Goal: Transaction & Acquisition: Purchase product/service

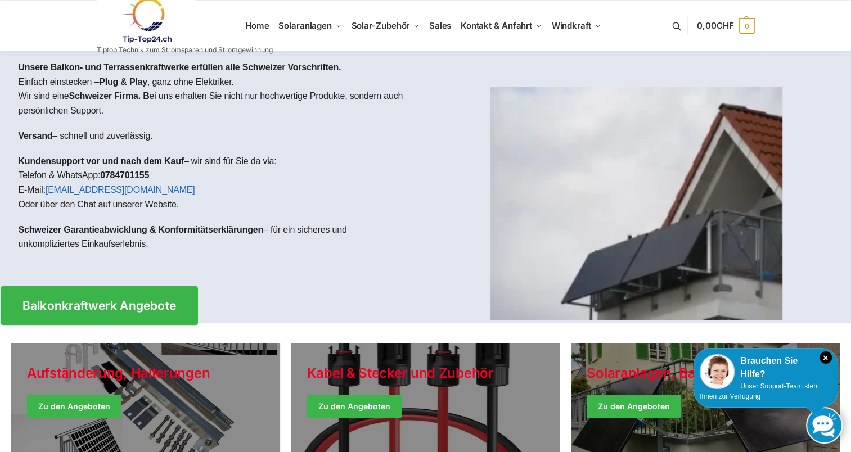
click at [127, 304] on span "Balkonkraftwerk Angebote" at bounding box center [99, 306] width 154 height 12
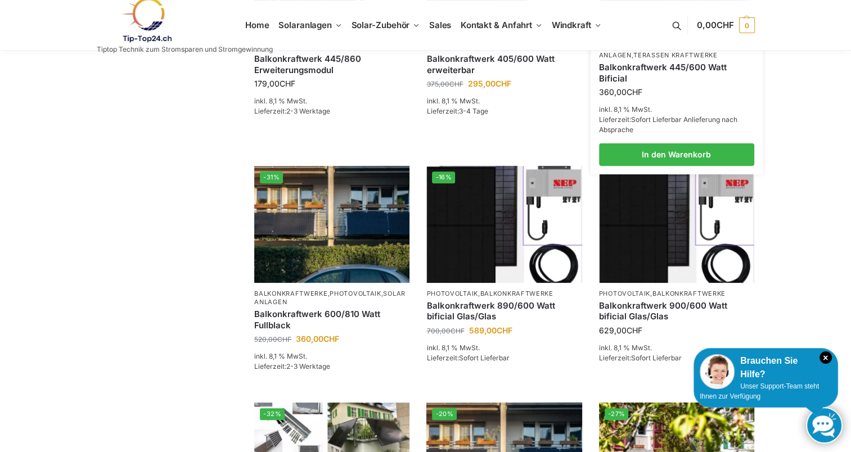
scroll to position [375, 0]
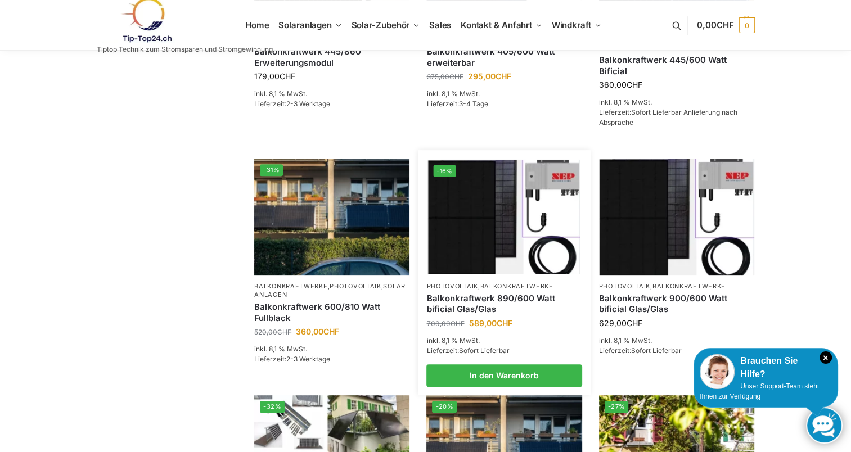
click at [512, 264] on img at bounding box center [504, 217] width 152 height 114
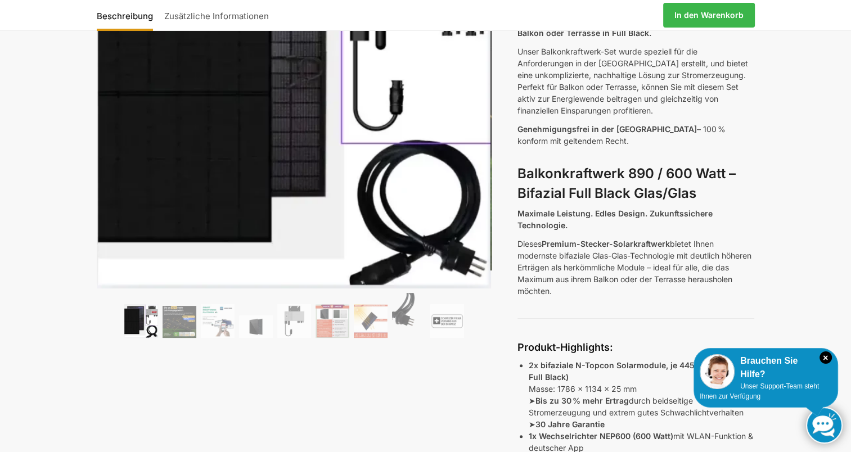
scroll to position [375, 0]
